Goal: Browse casually: Explore the website without a specific task or goal

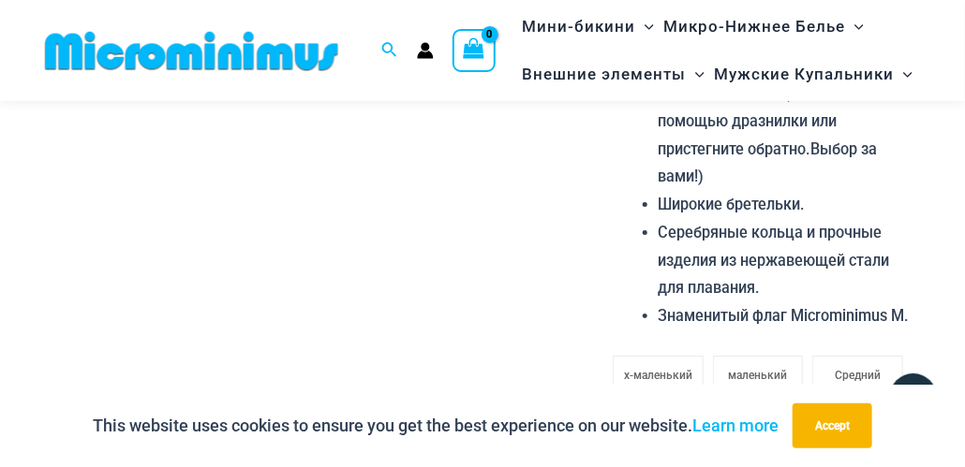
scroll to position [2286, 0]
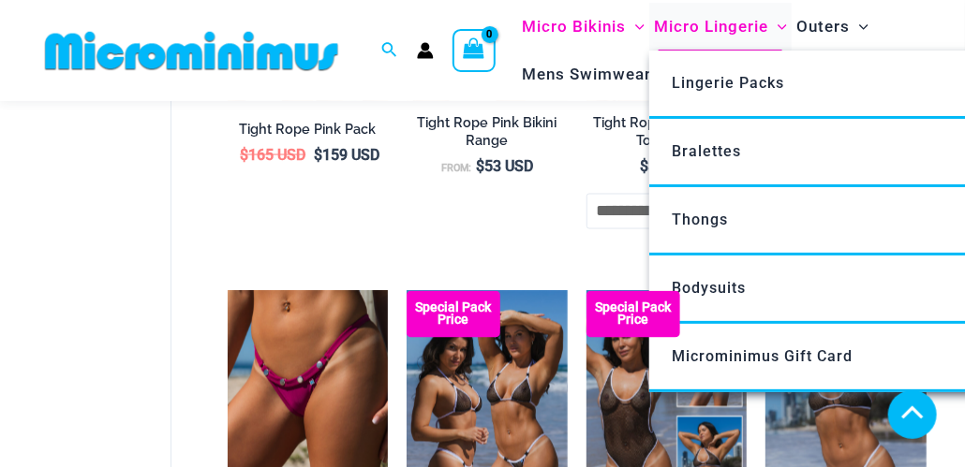
scroll to position [1012, 0]
